Goal: Information Seeking & Learning: Learn about a topic

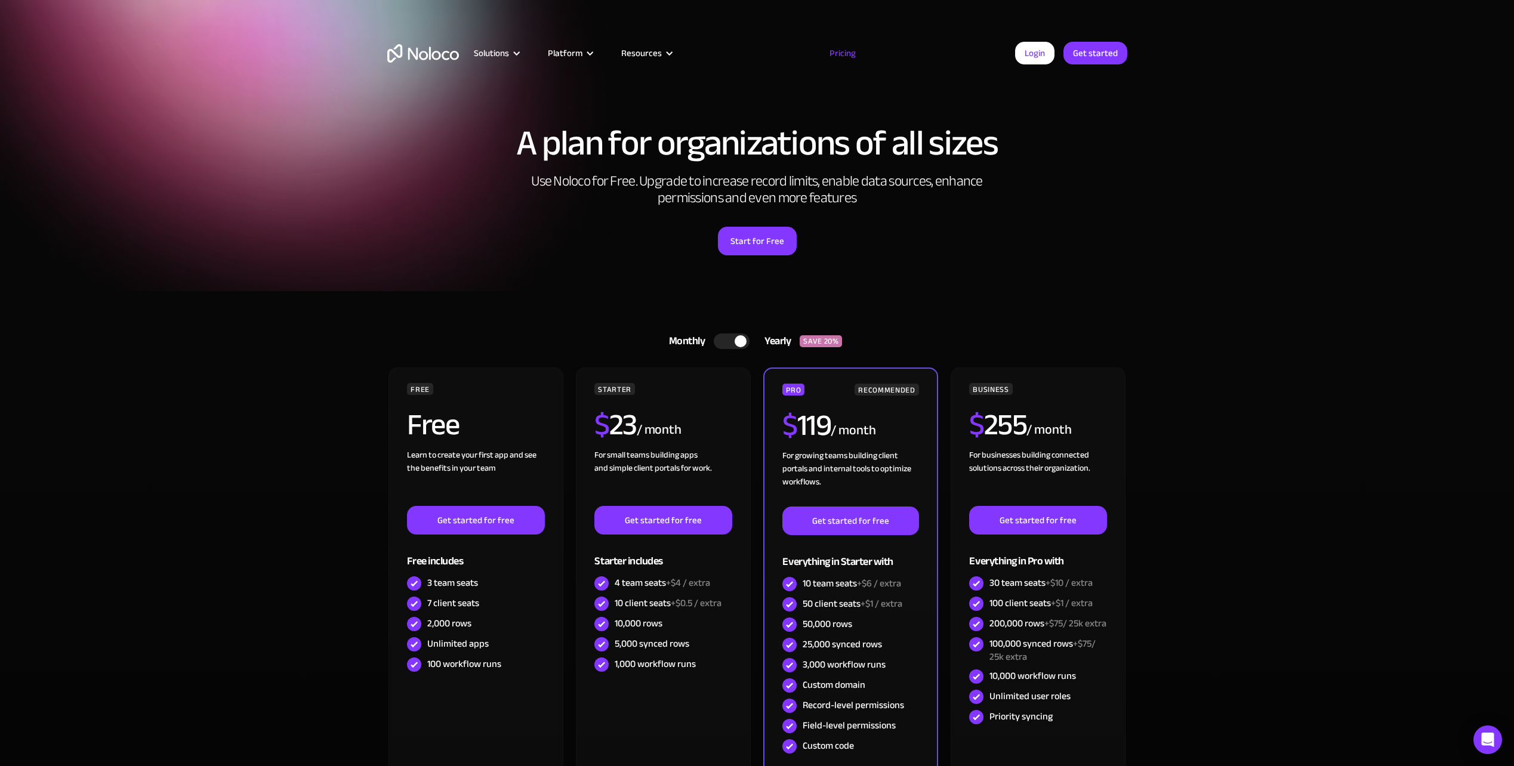
click at [724, 337] on div at bounding box center [732, 342] width 36 height 16
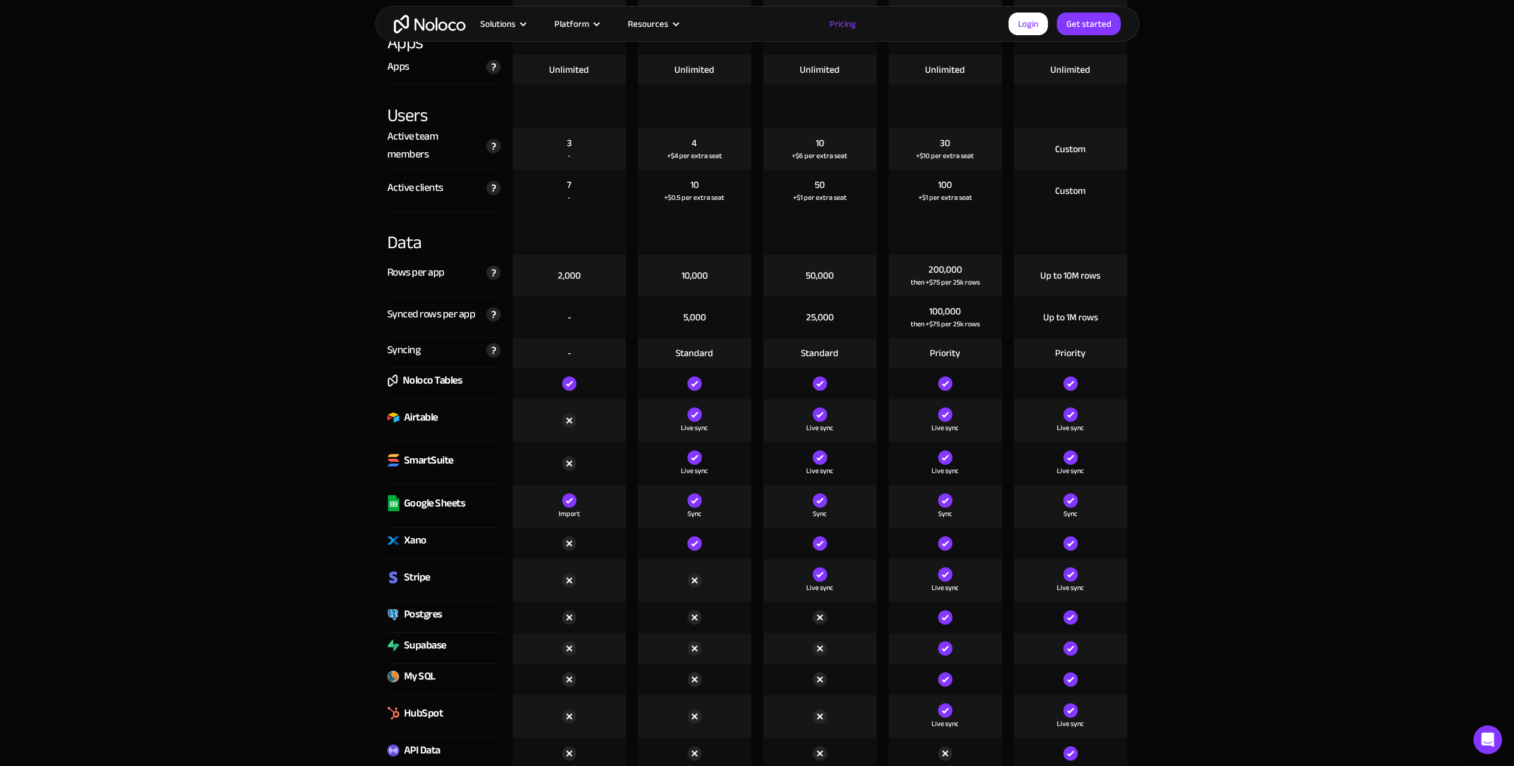
scroll to position [1134, 0]
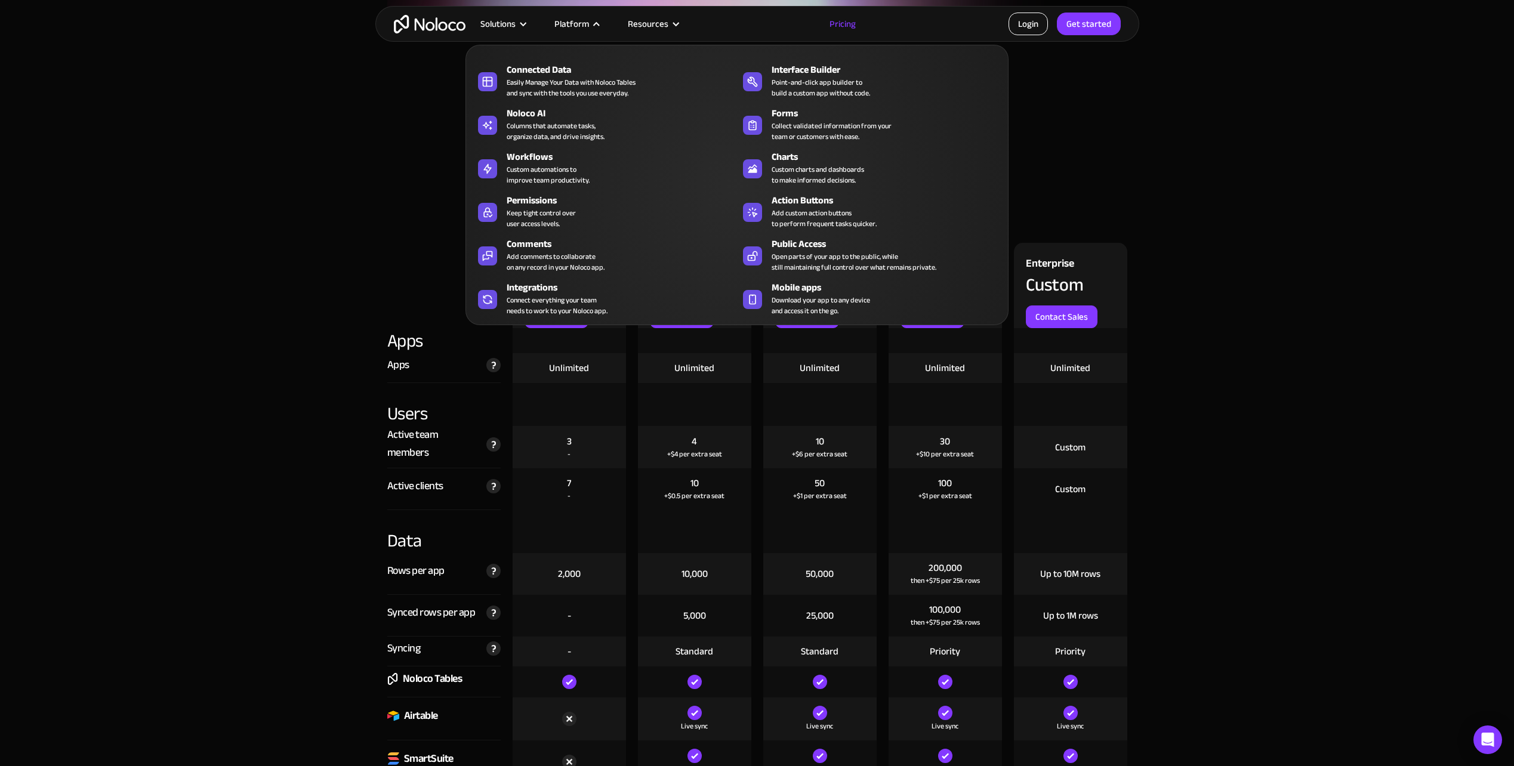
click at [1017, 19] on link "Login" at bounding box center [1028, 24] width 39 height 23
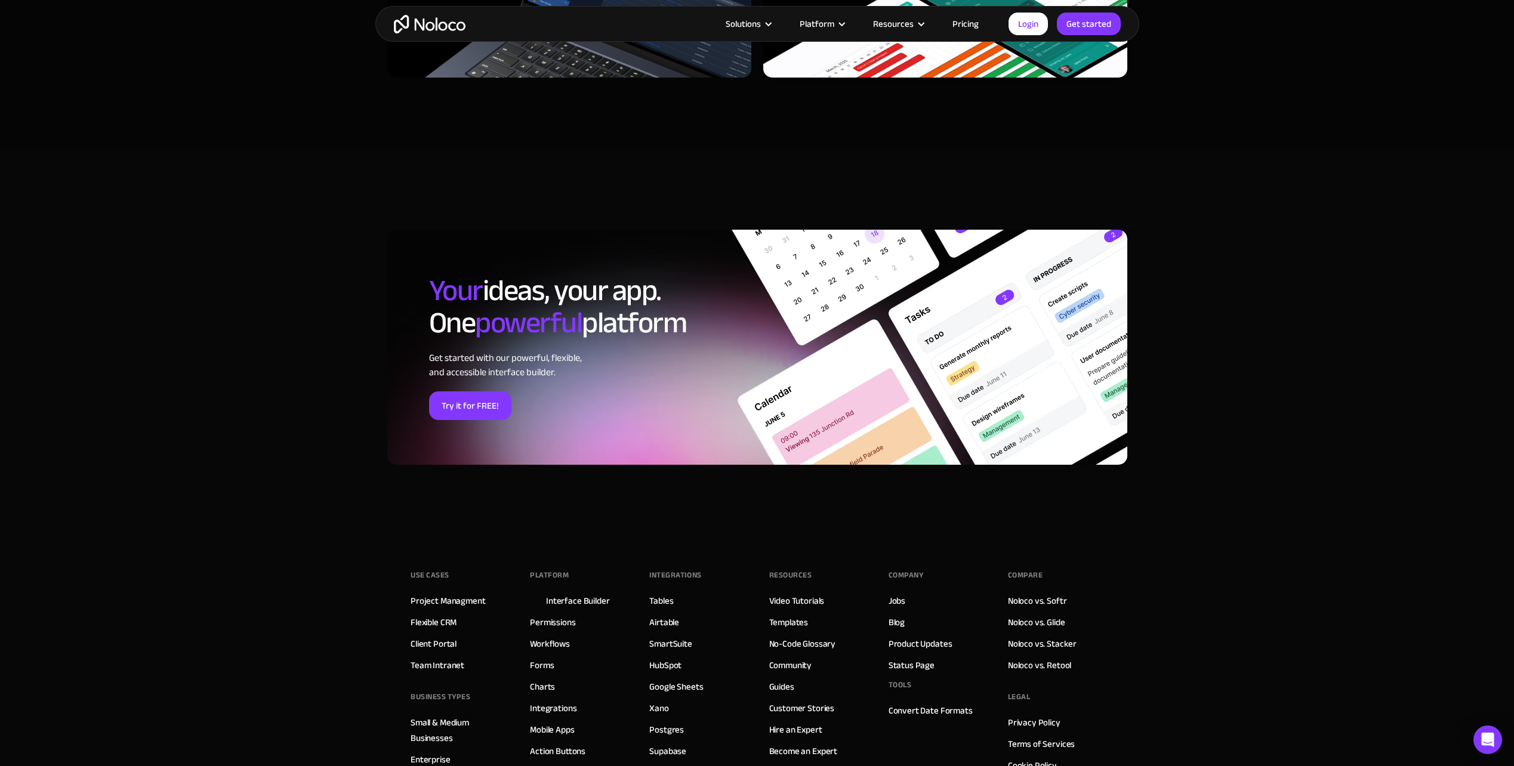
scroll to position [3582, 0]
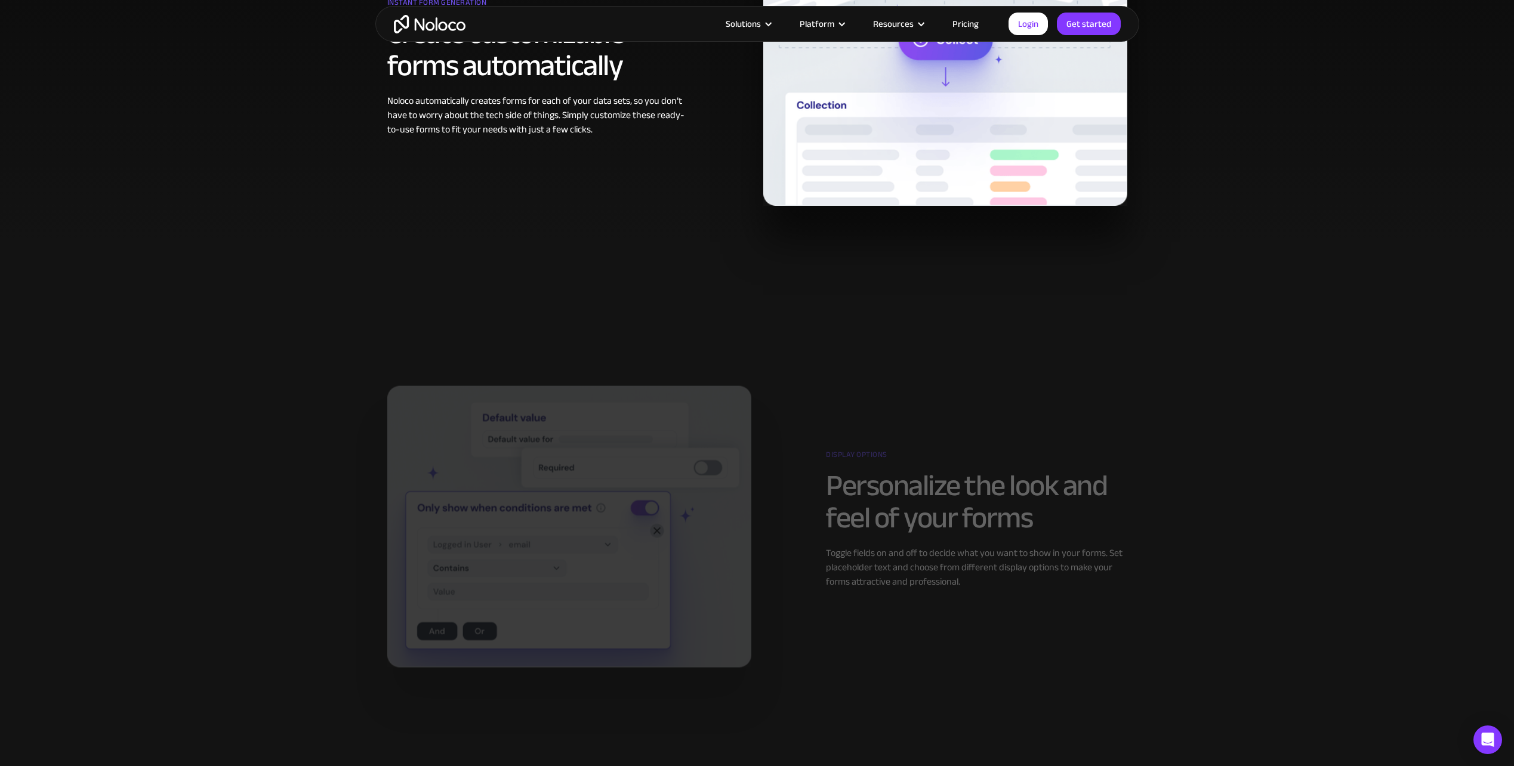
scroll to position [1254, 0]
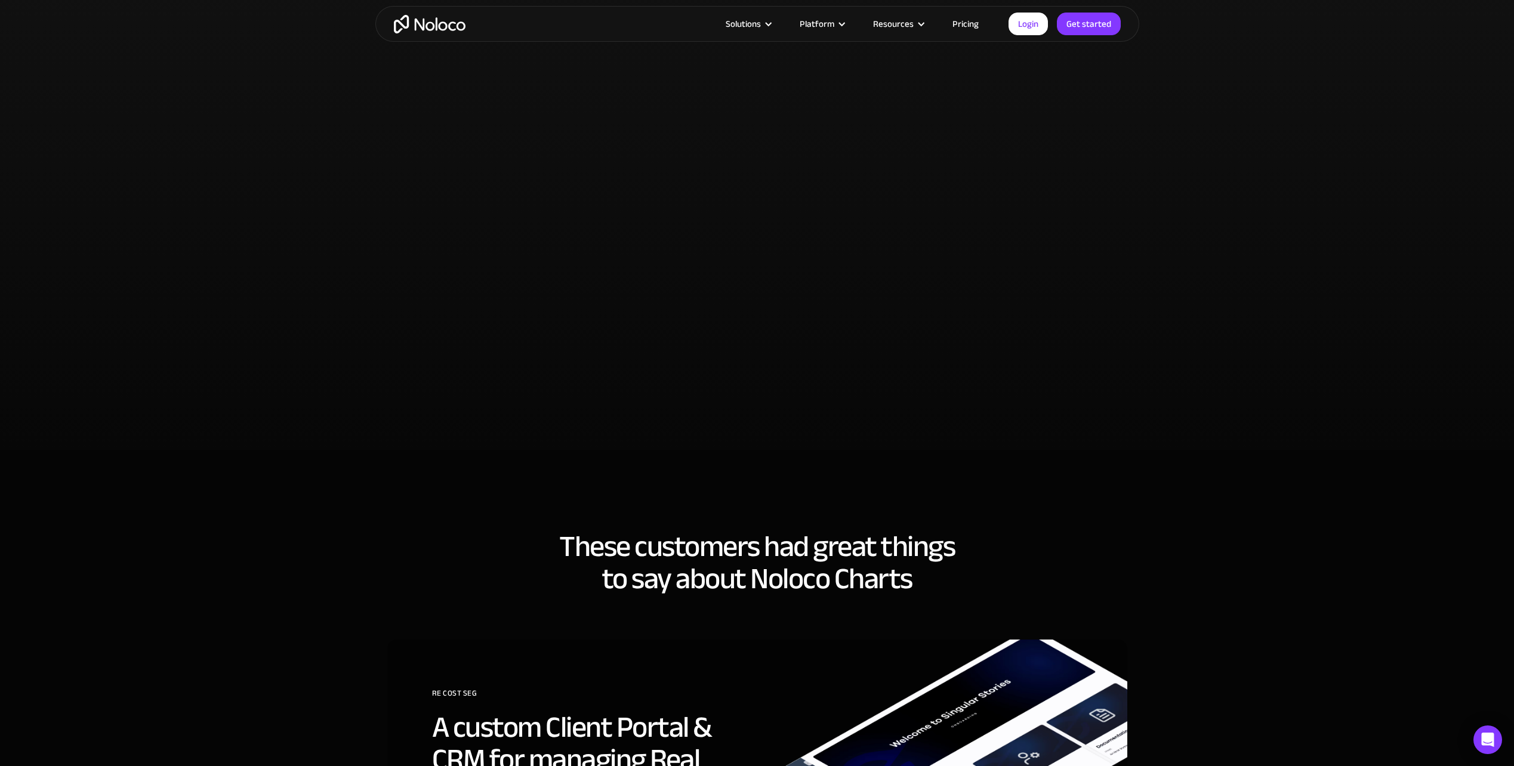
scroll to position [2448, 0]
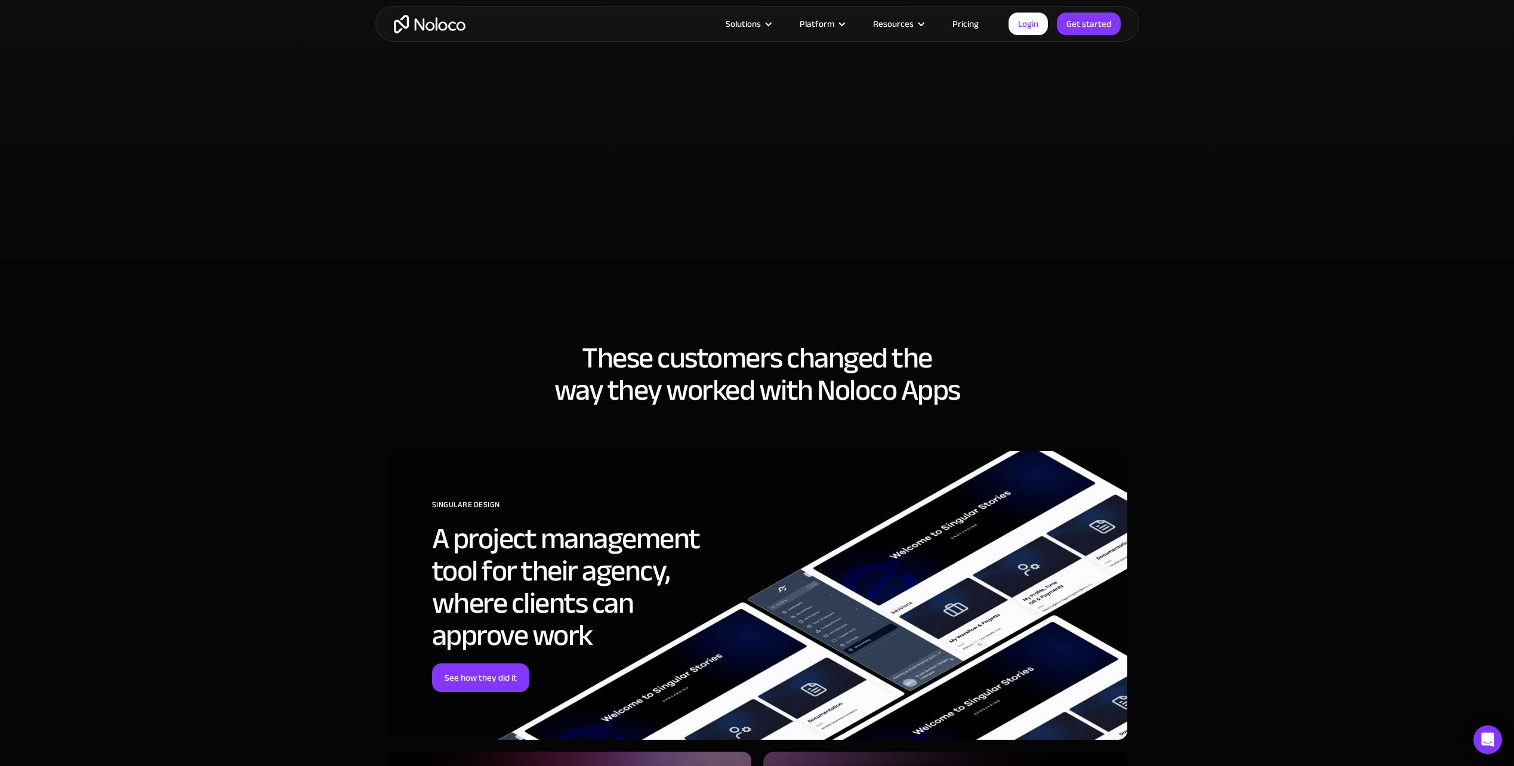
scroll to position [3224, 0]
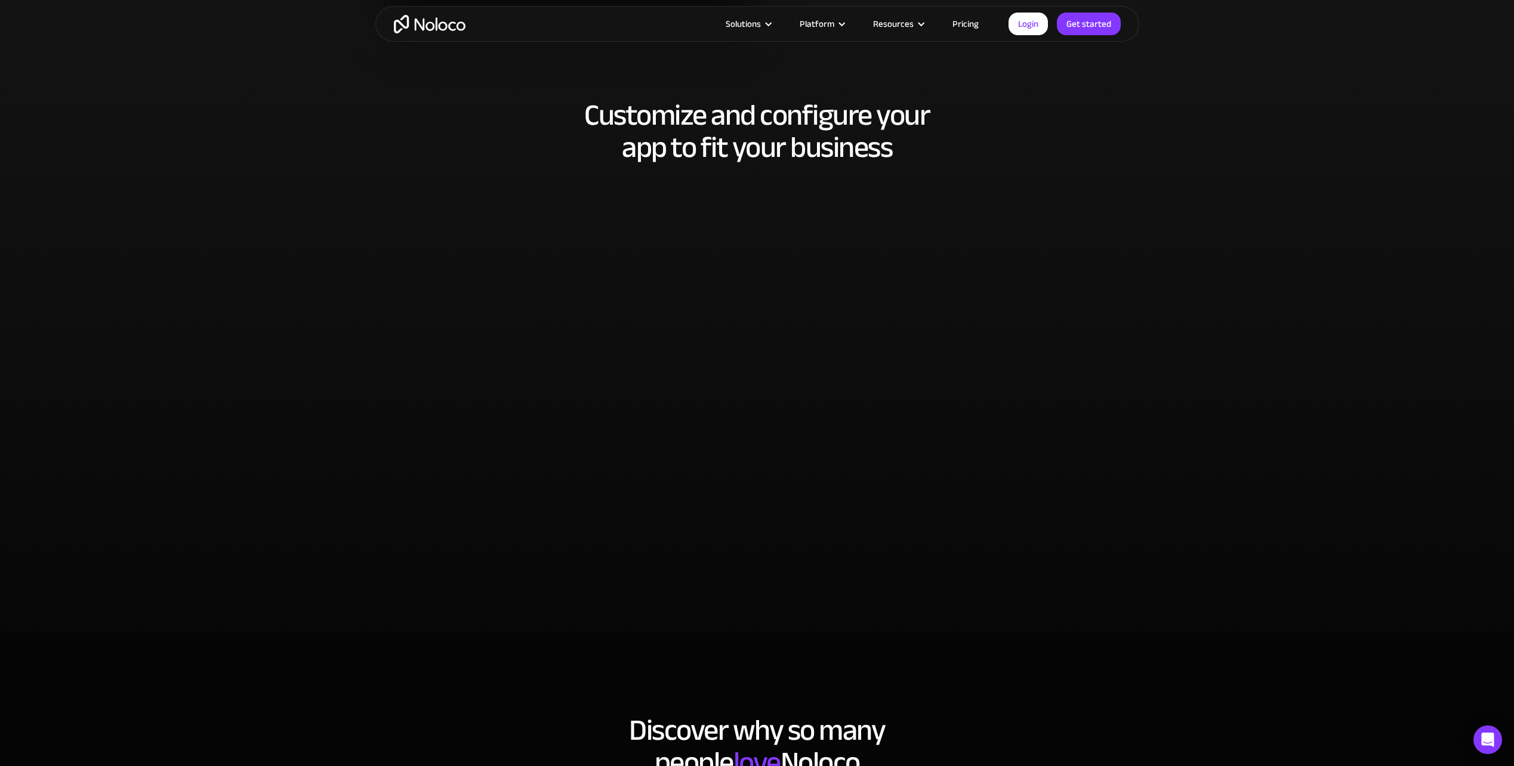
scroll to position [2448, 0]
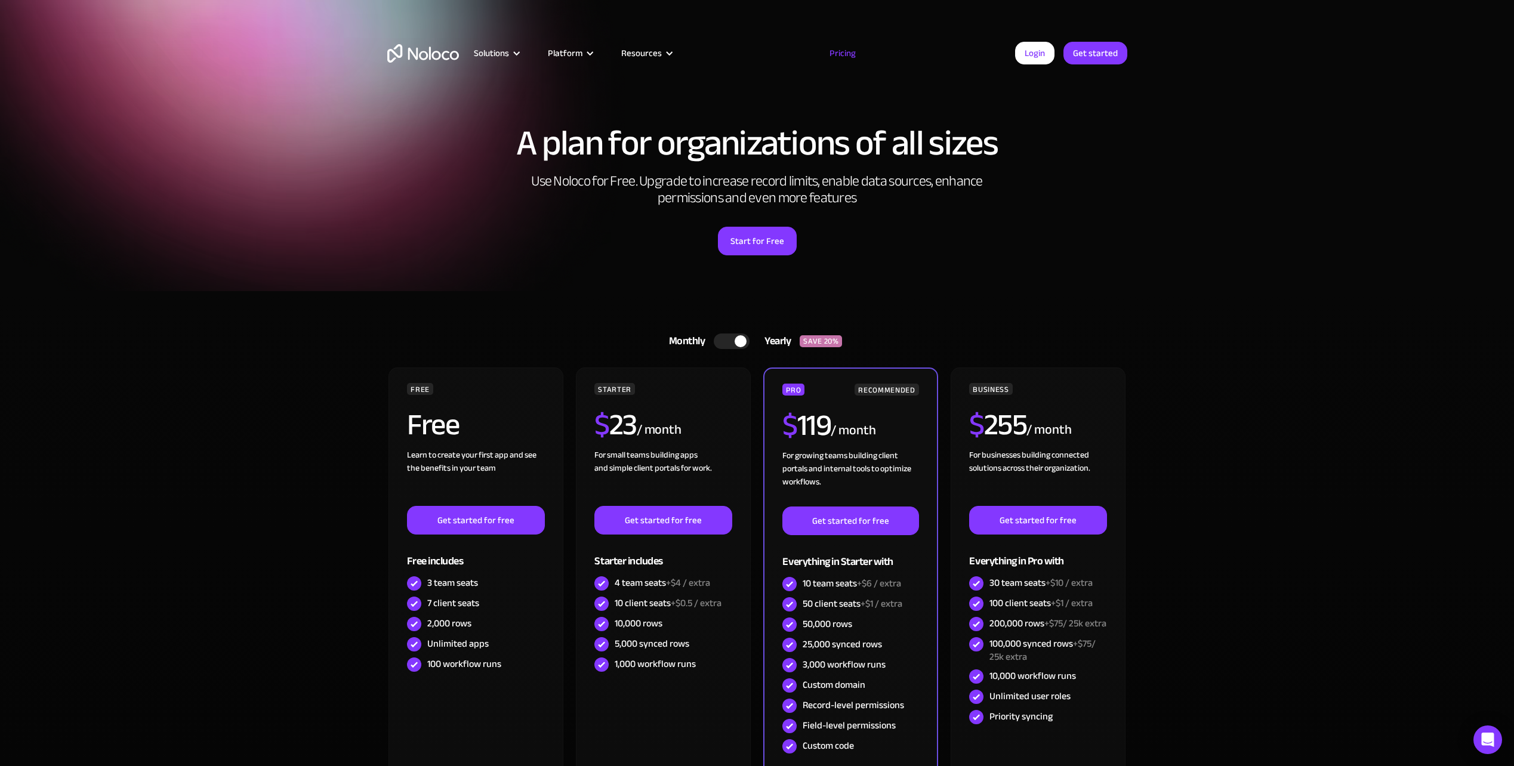
click at [713, 341] on div "Monthly" at bounding box center [684, 342] width 60 height 18
